Goal: Book appointment/travel/reservation

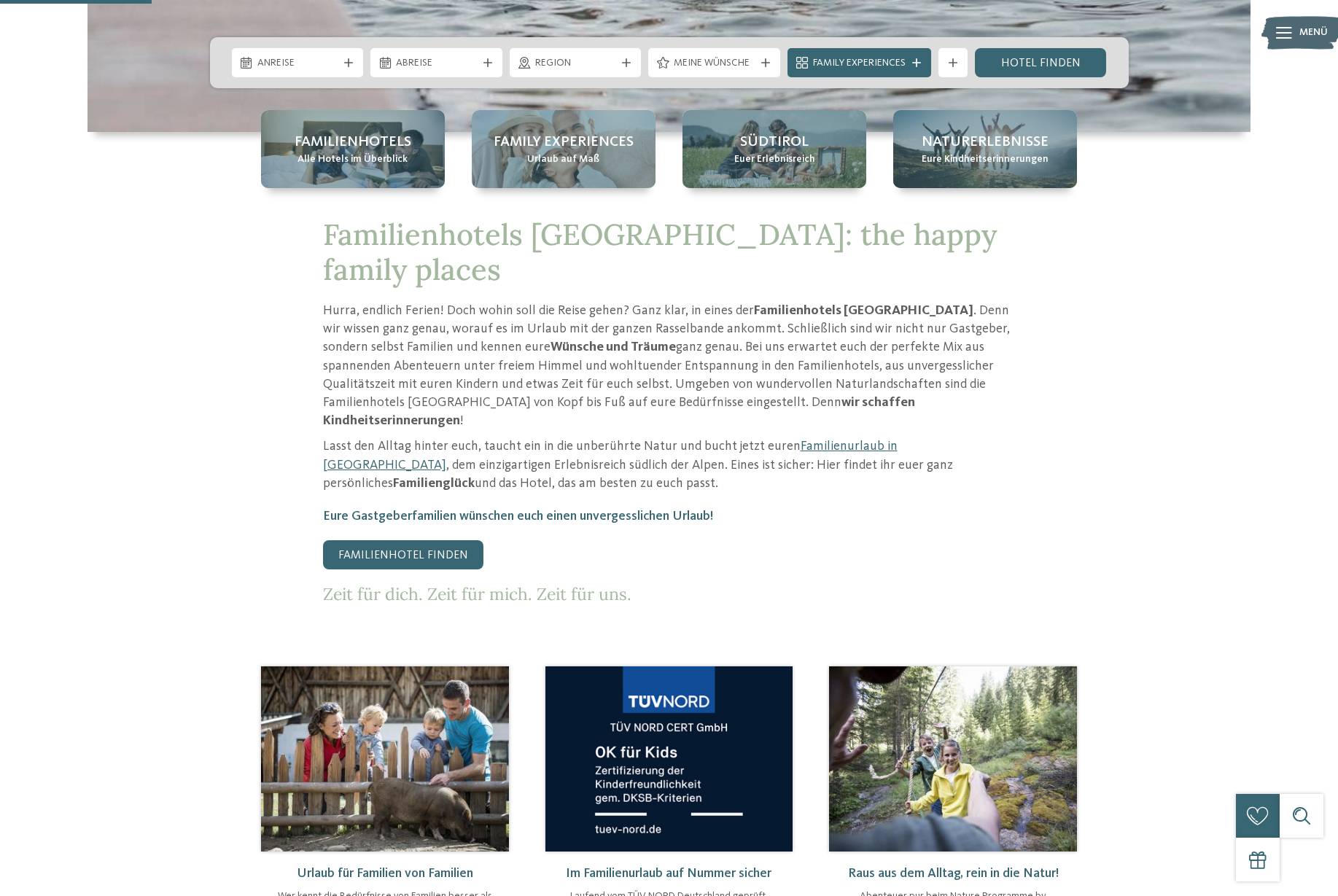
scroll to position [709, 0]
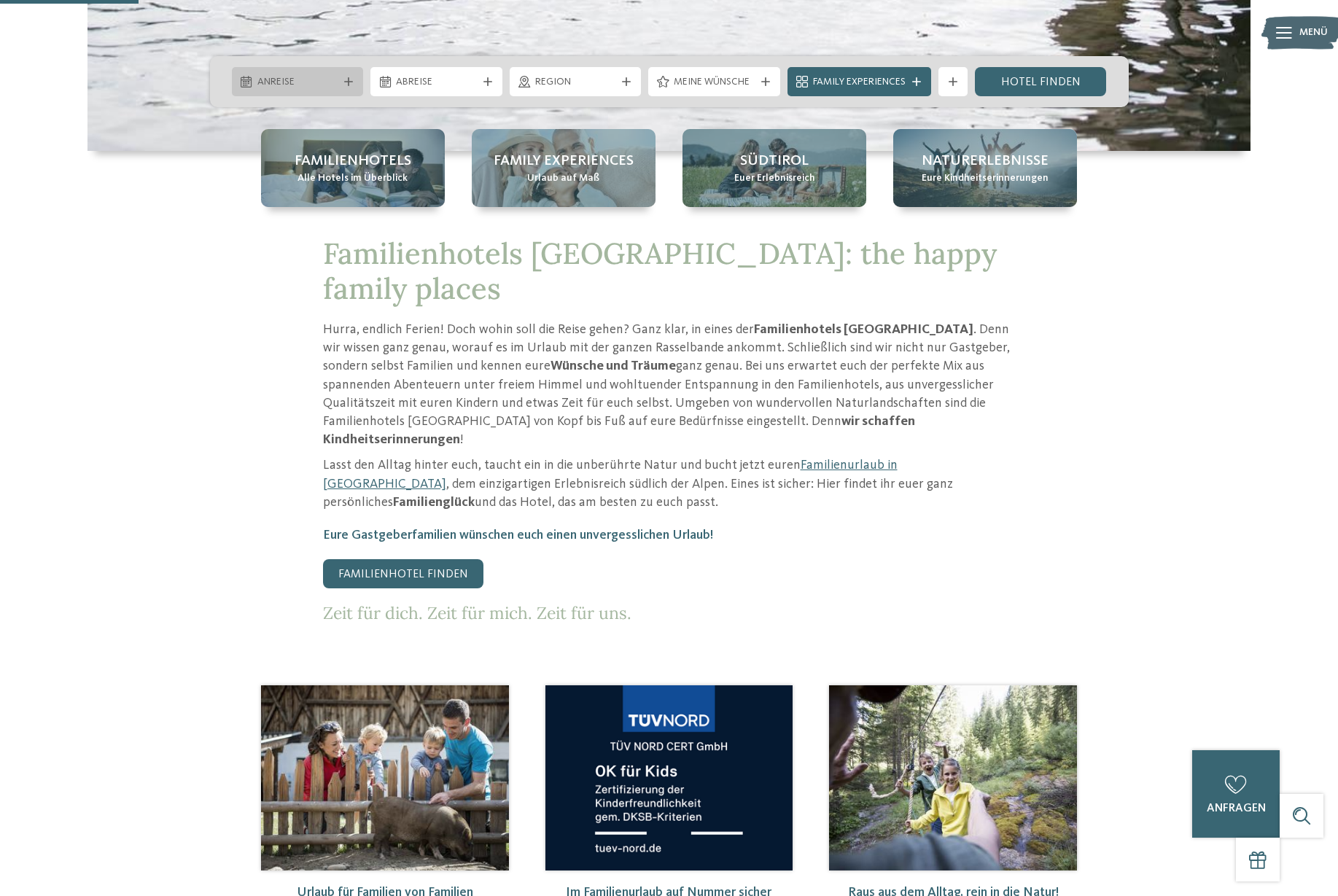
click at [261, 90] on span "Anreise" at bounding box center [298, 82] width 81 height 14
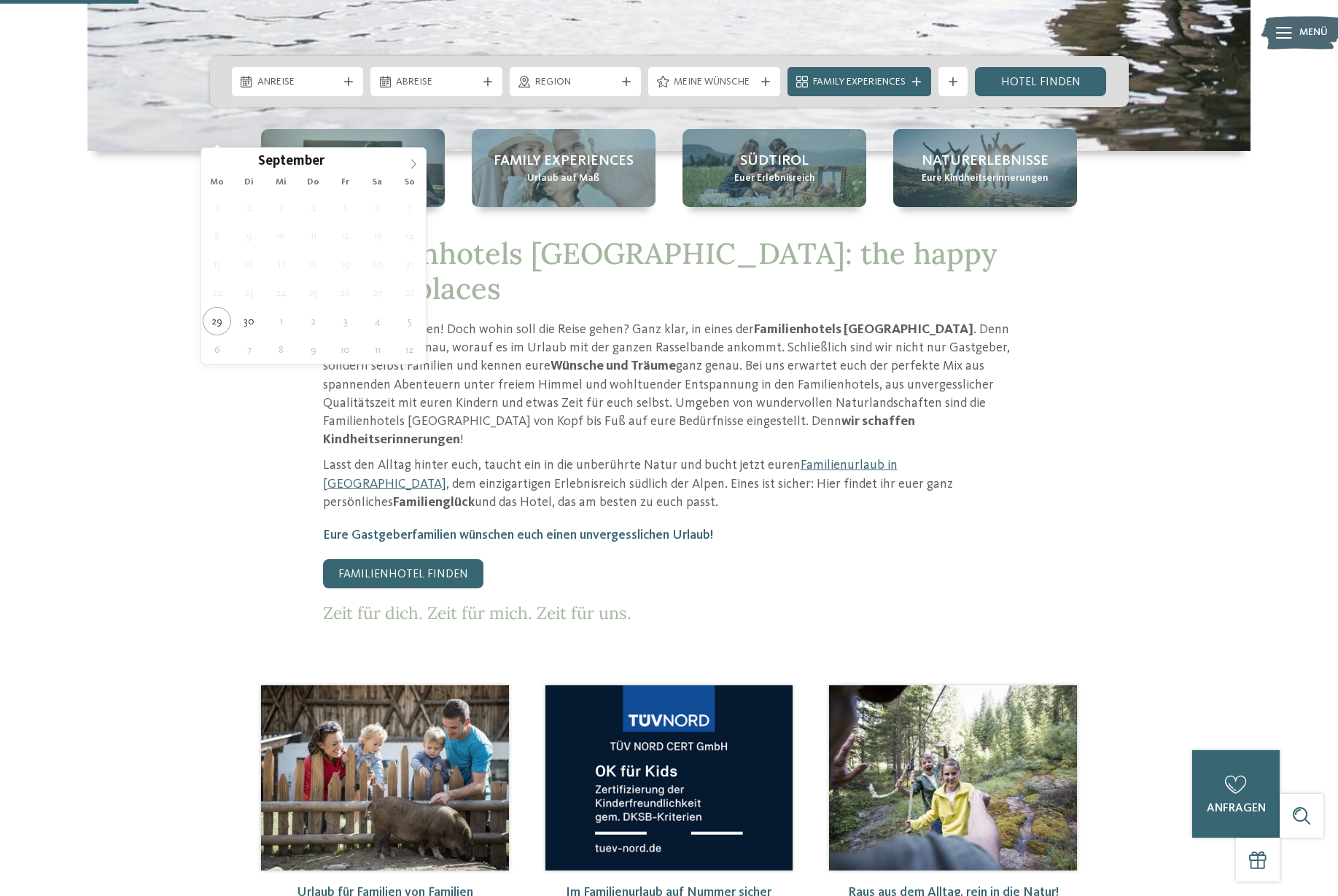
click at [406, 162] on span at bounding box center [414, 160] width 25 height 25
type div "19.10.2025"
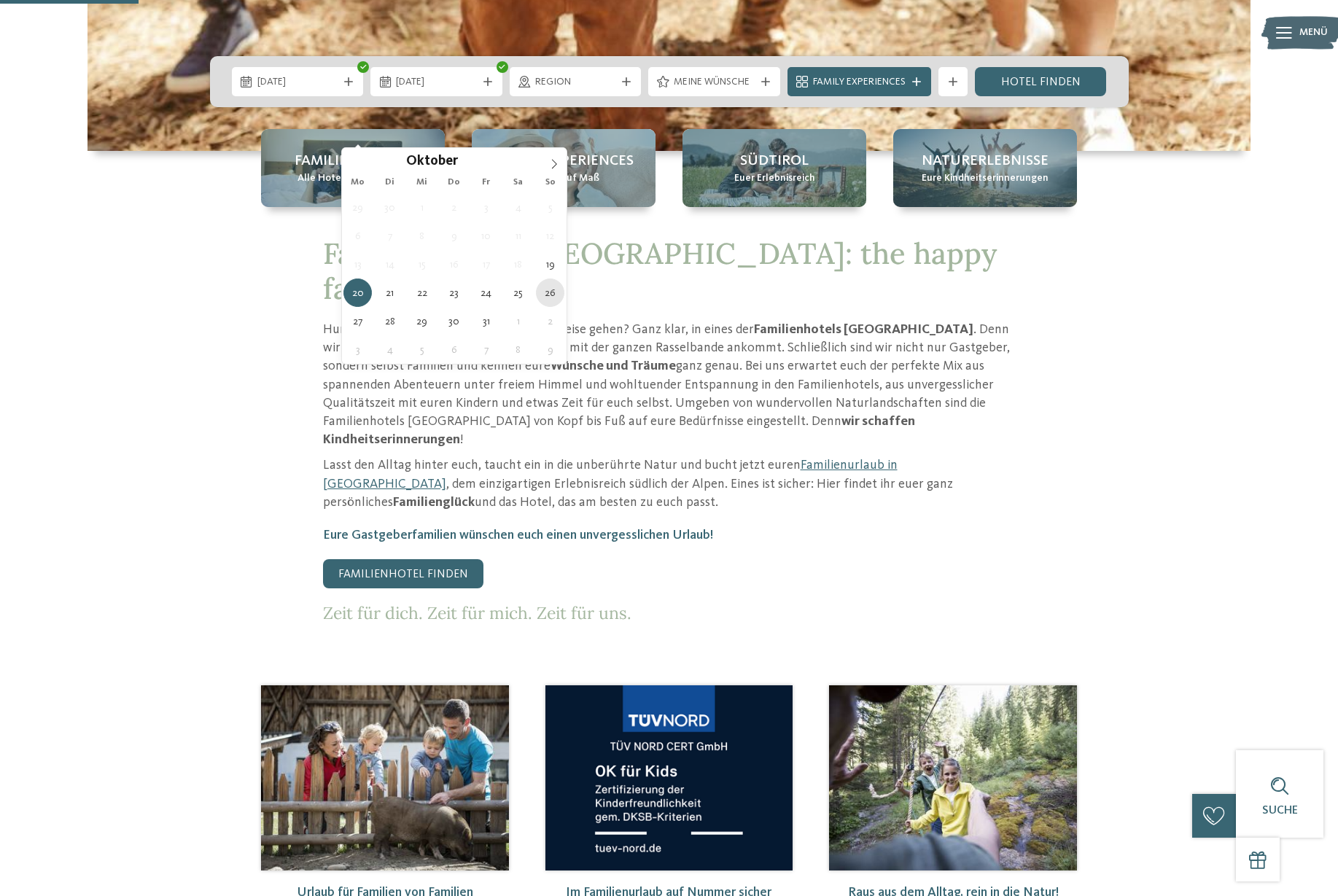
type div "26.10.2025"
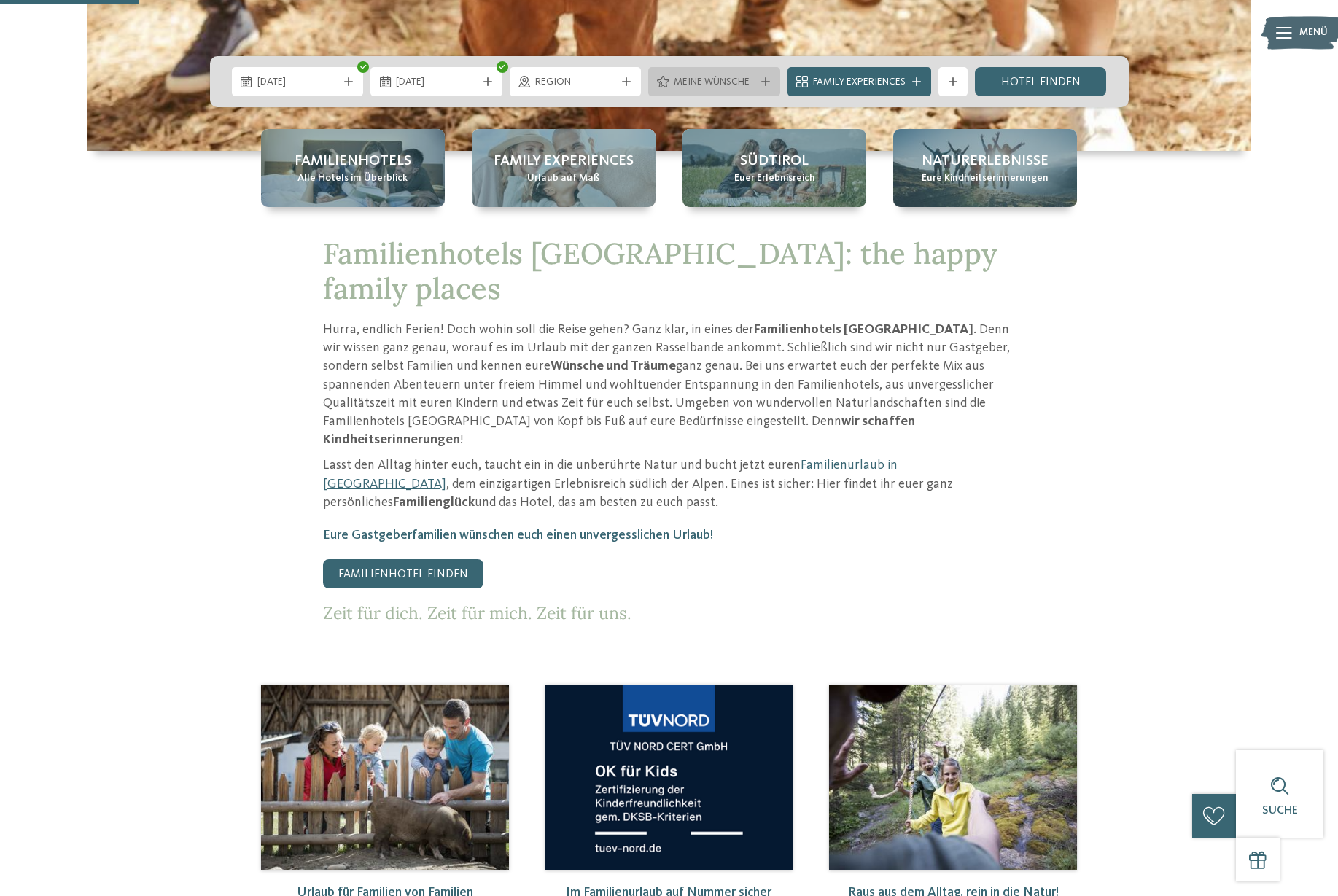
click at [693, 96] on div "Meine Wünsche" at bounding box center [714, 81] width 132 height 29
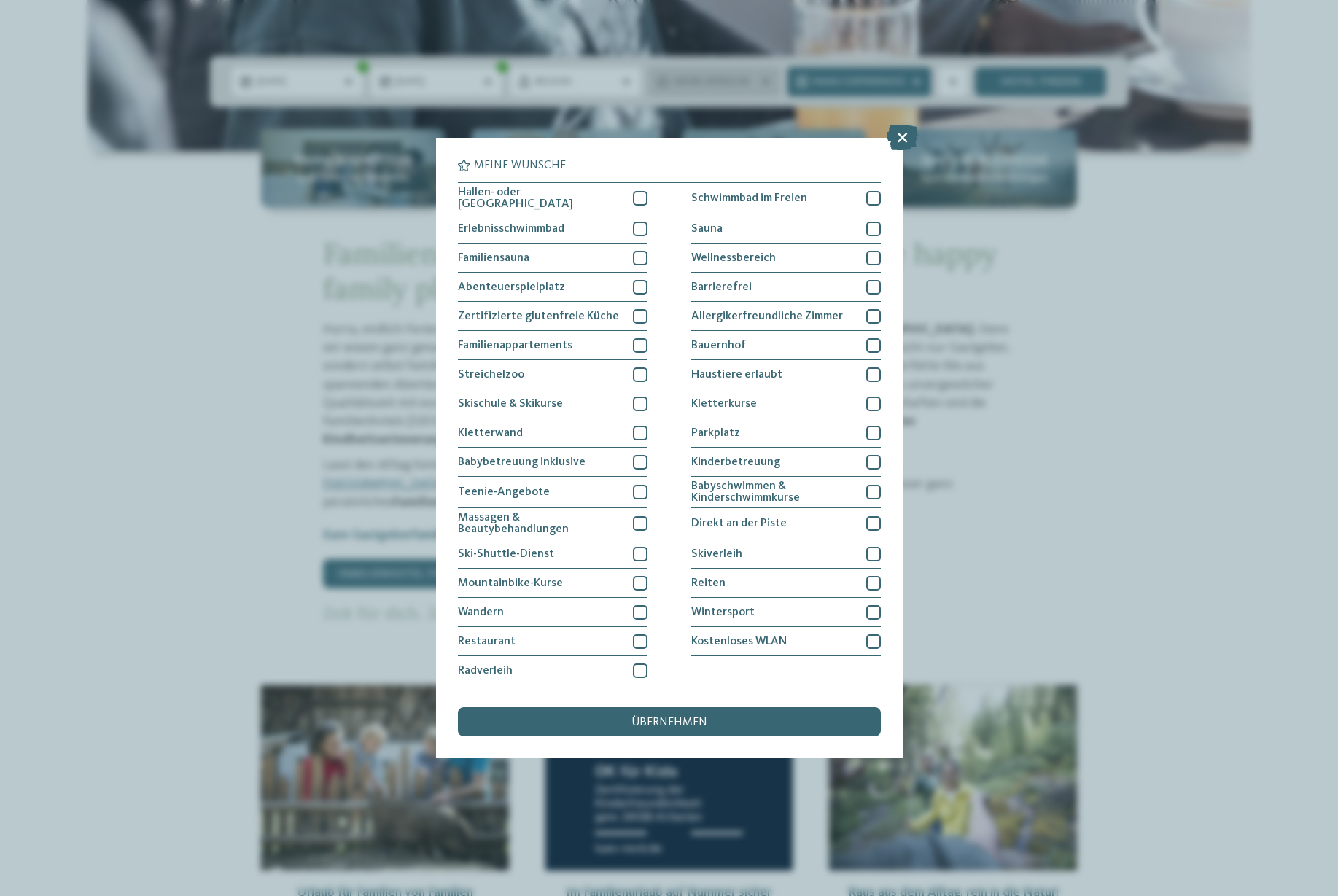
scroll to position [40, 0]
click at [743, 340] on span "Bauernhof" at bounding box center [719, 345] width 55 height 12
click at [577, 708] on div "übernehmen" at bounding box center [669, 722] width 423 height 29
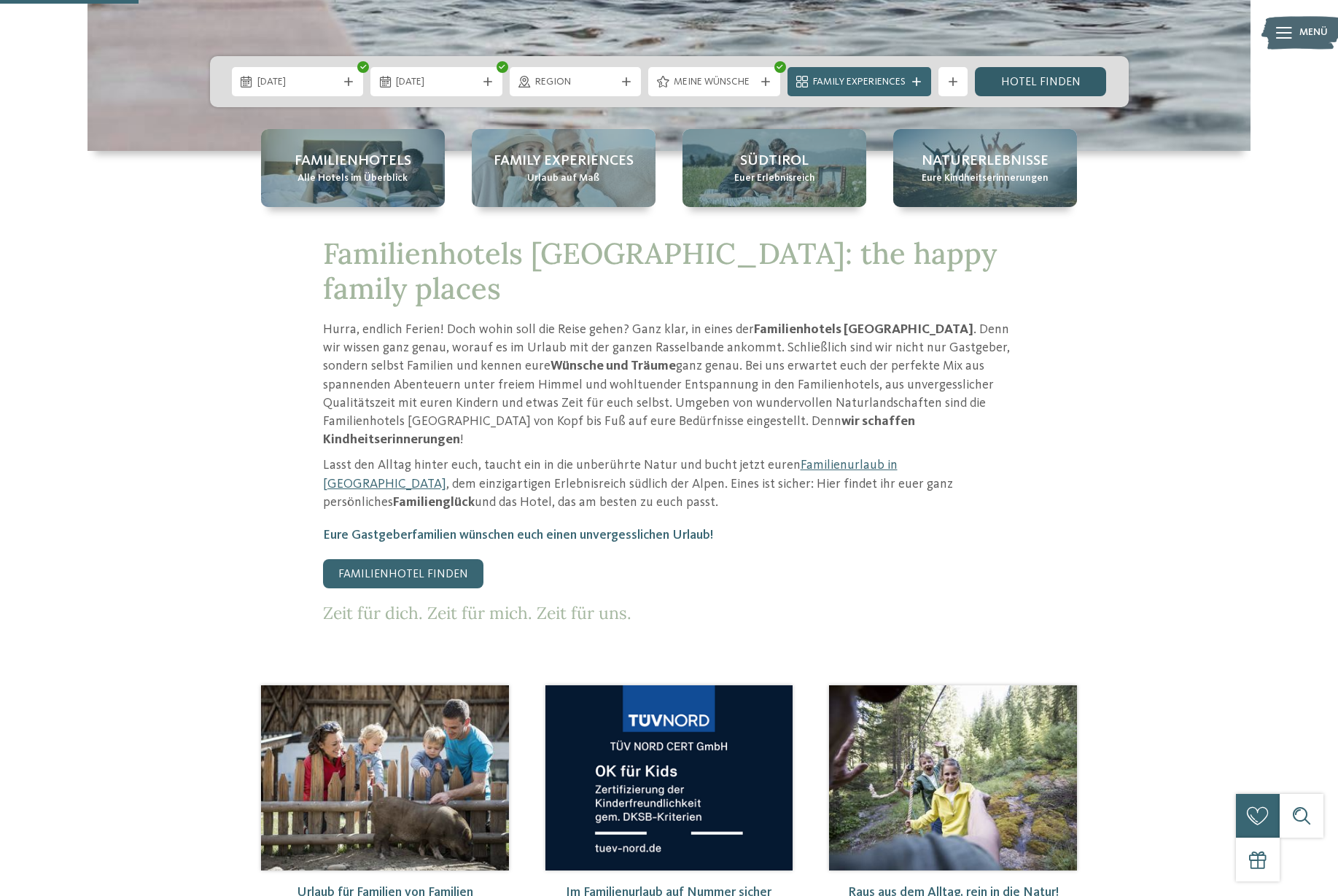
click at [1061, 96] on link "Hotel finden" at bounding box center [1041, 81] width 132 height 29
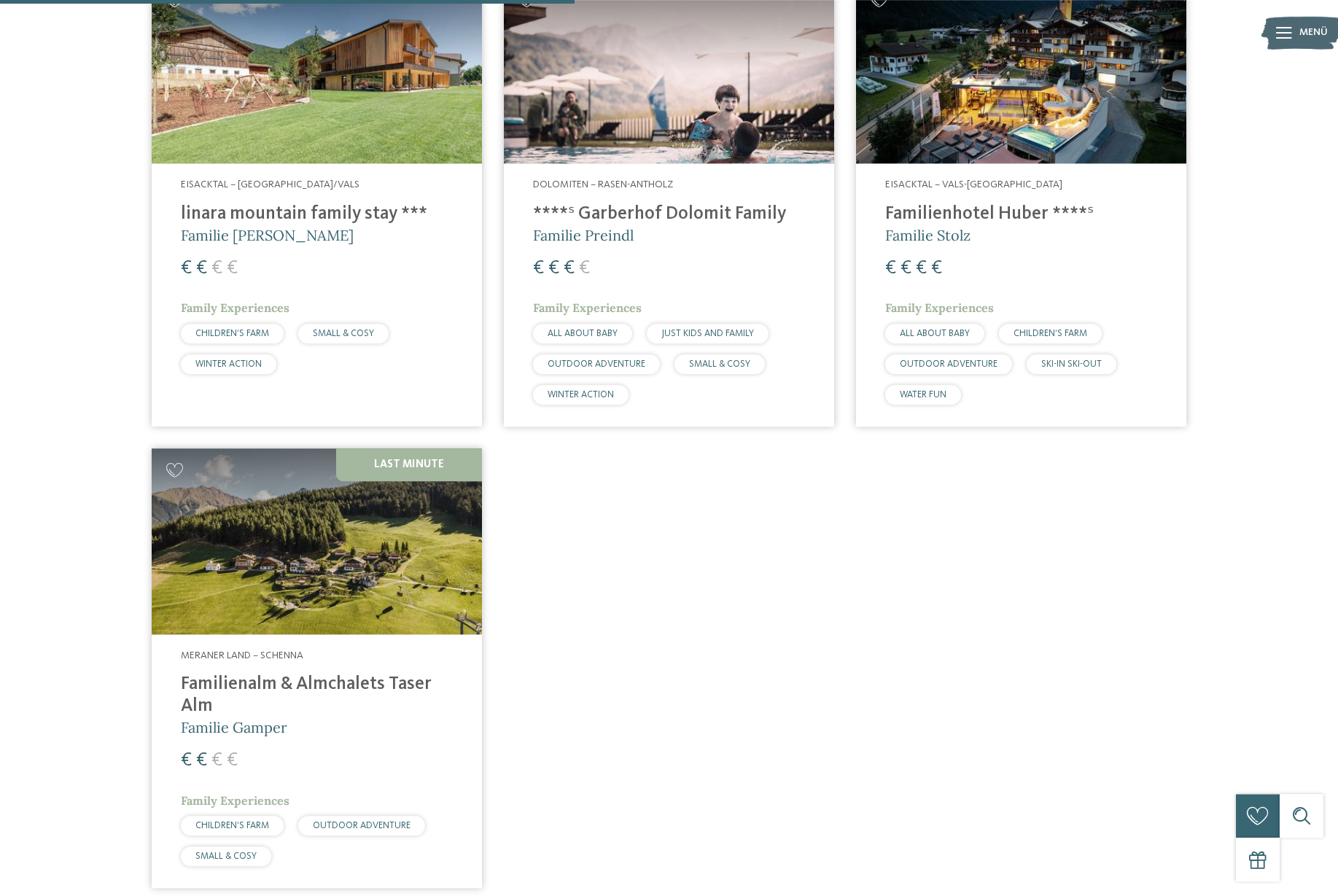
scroll to position [591, 0]
click at [250, 602] on img at bounding box center [316, 542] width 330 height 186
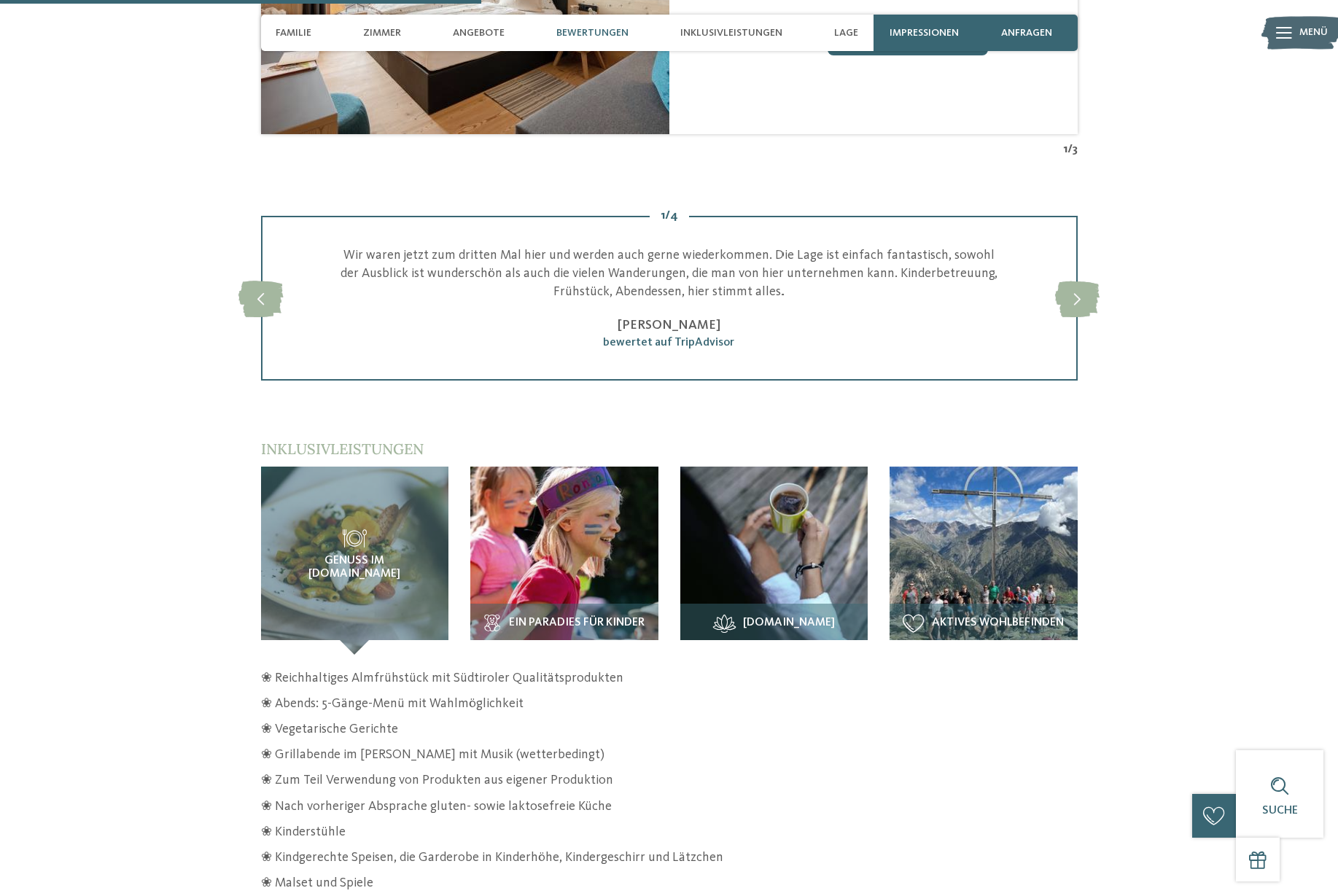
scroll to position [1964, 0]
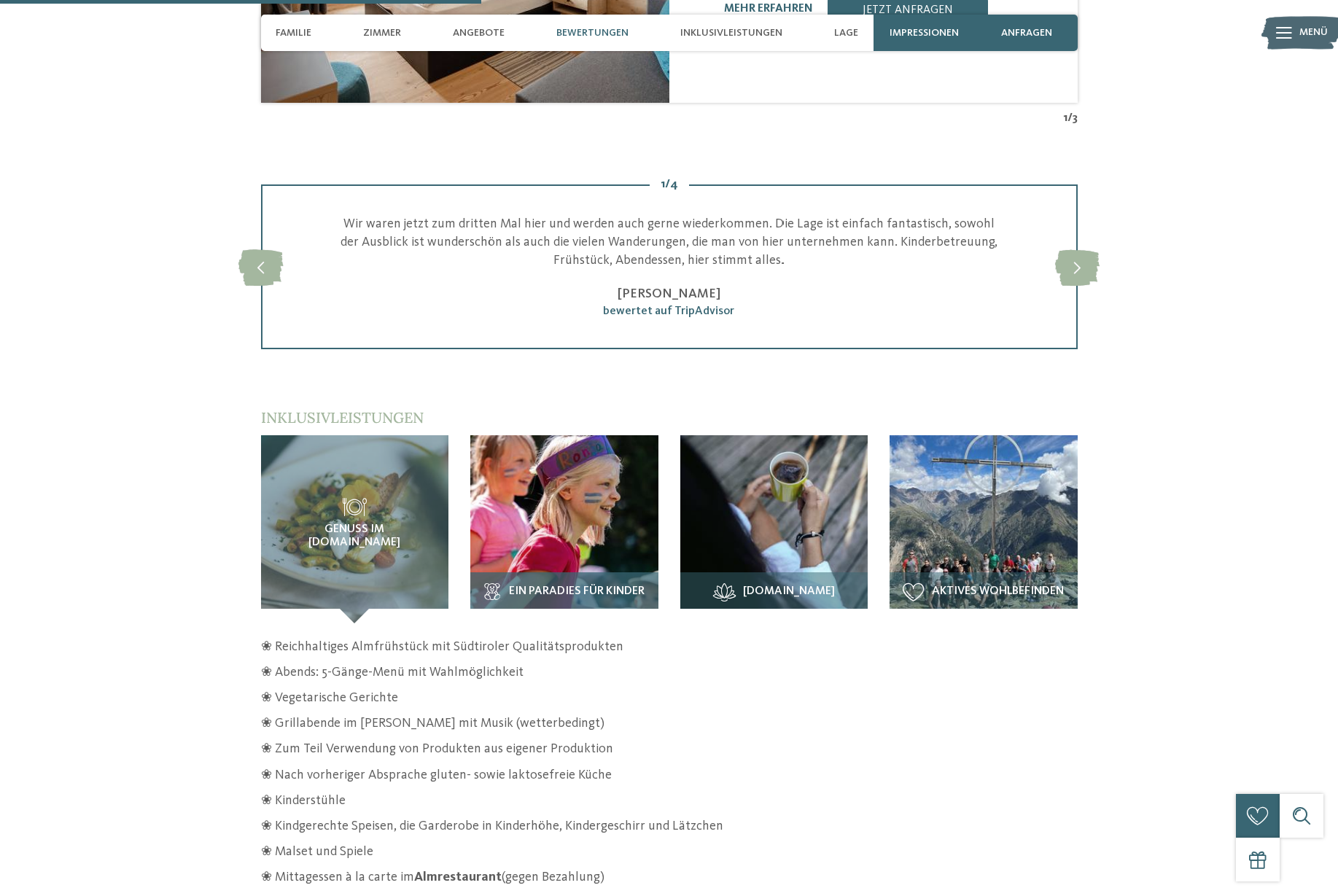
click at [534, 582] on img at bounding box center [564, 529] width 188 height 188
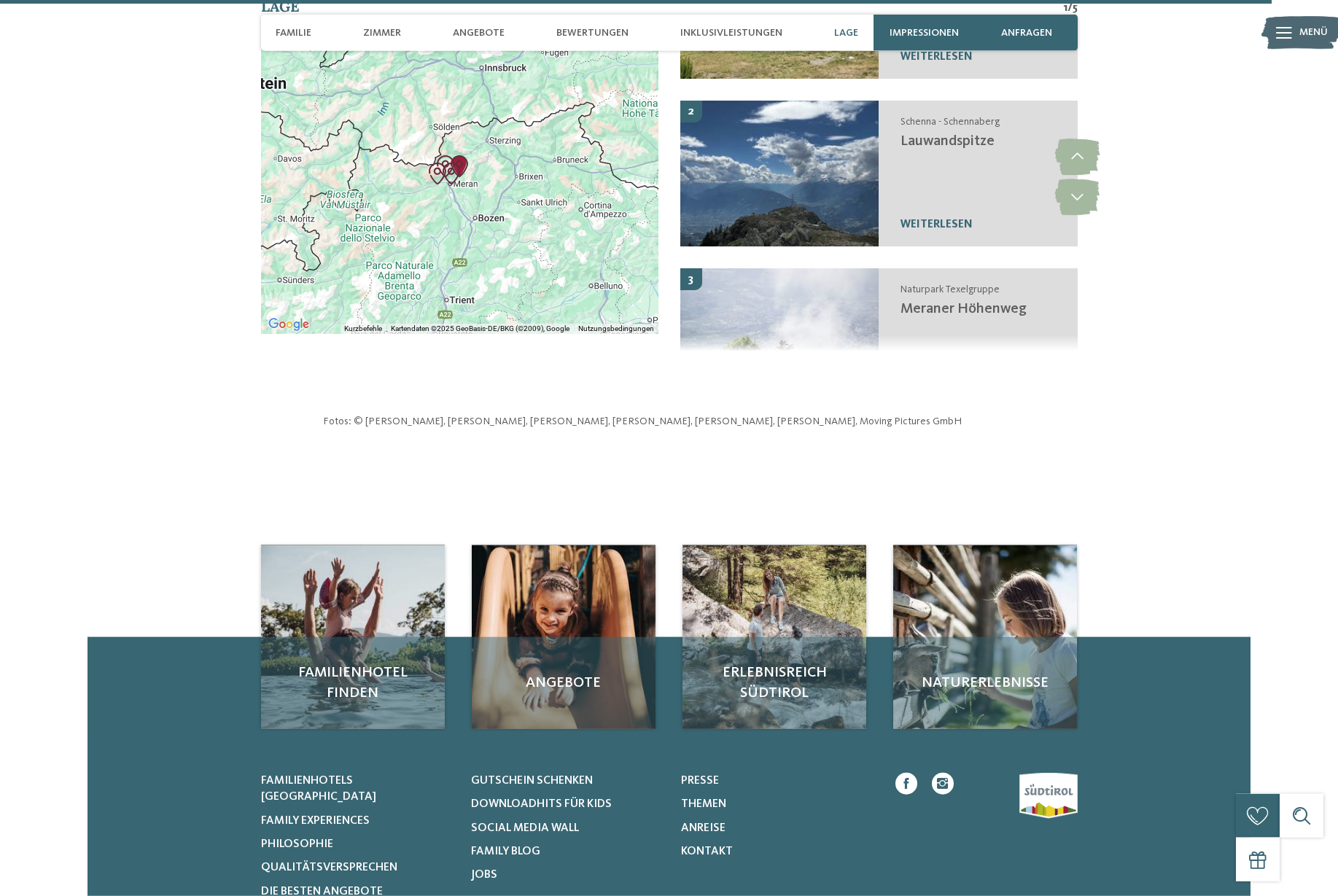
scroll to position [5127, 0]
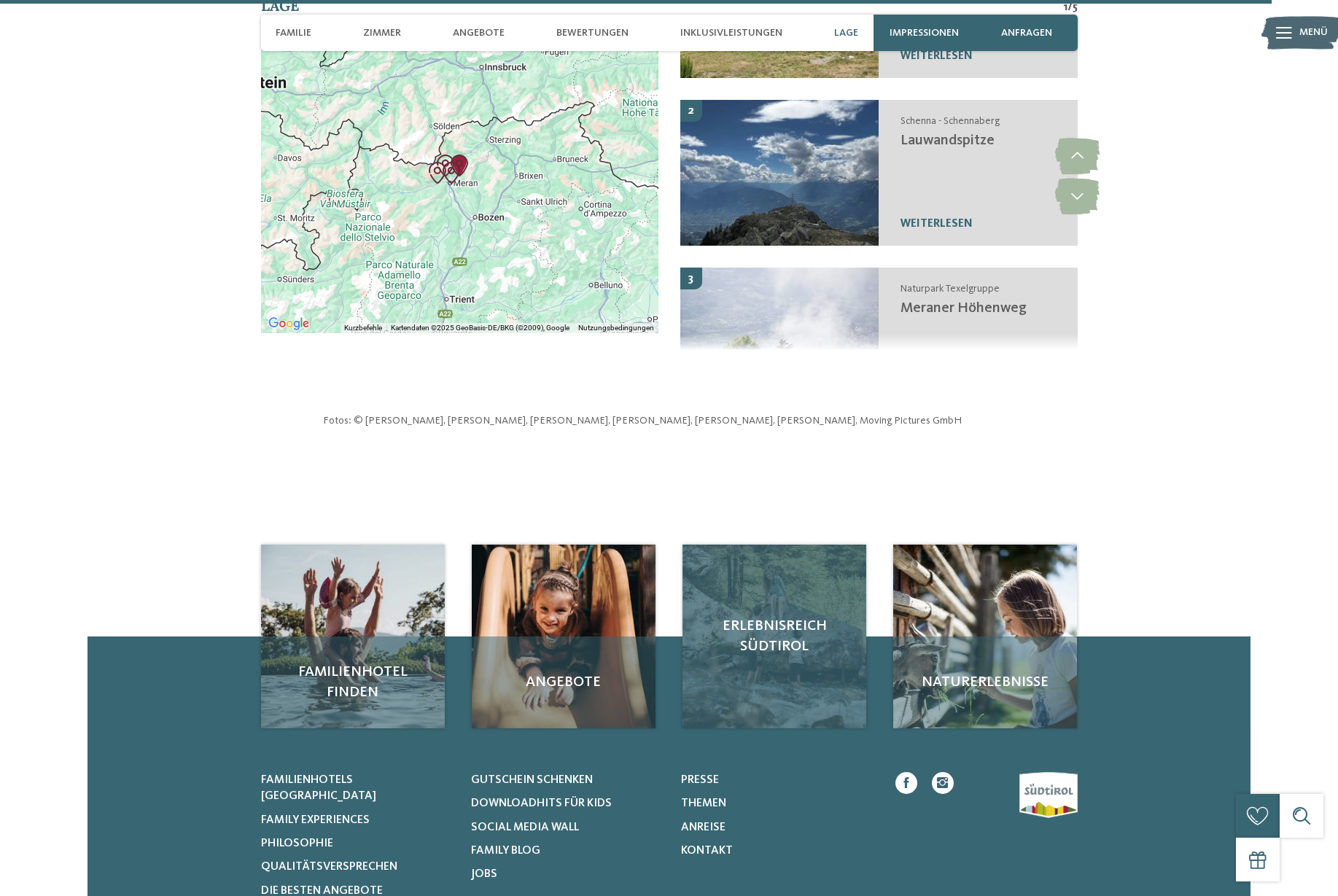
click at [806, 657] on span "Erlebnisreich Südtirol" at bounding box center [774, 636] width 155 height 41
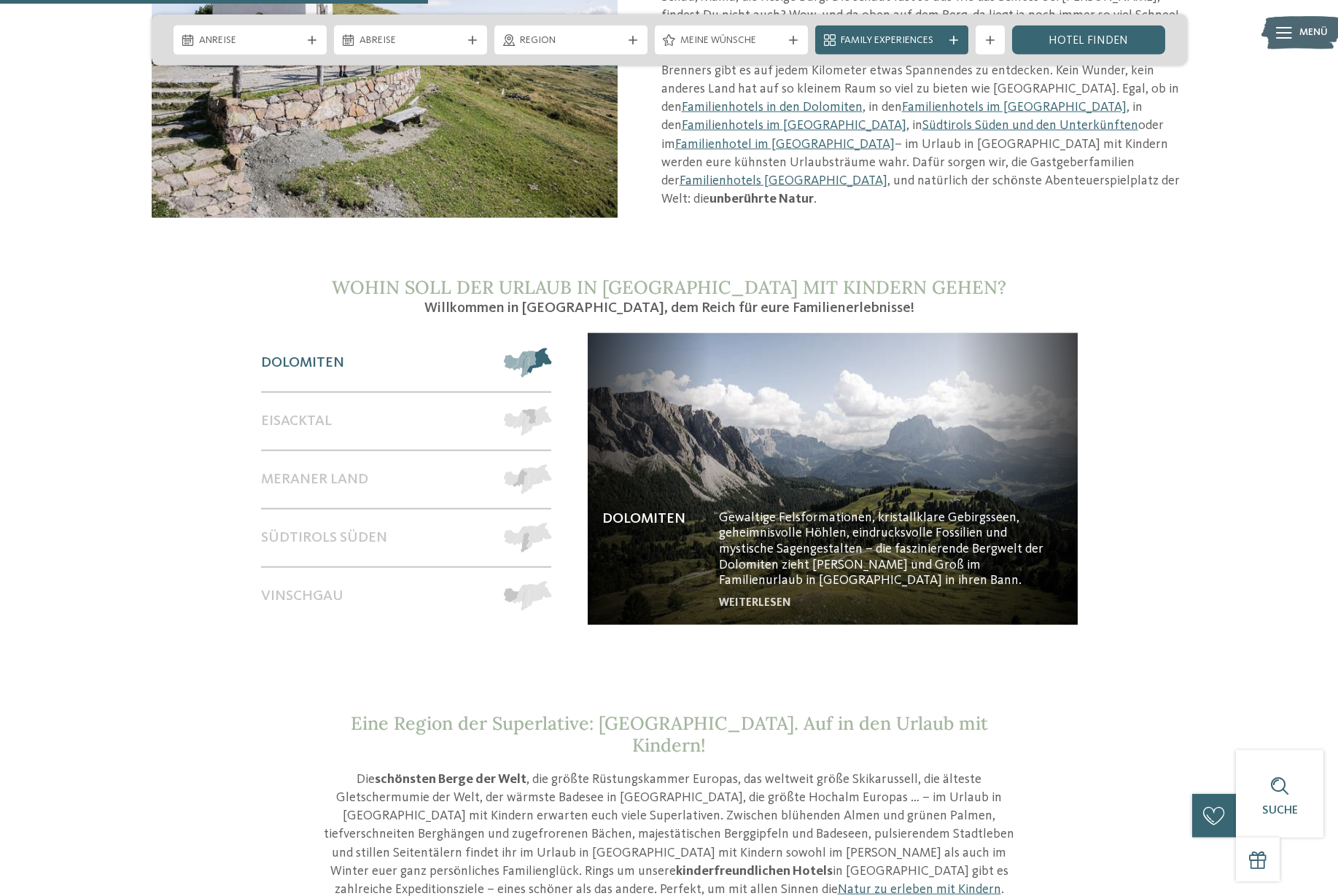
scroll to position [1197, 0]
